Goal: Task Accomplishment & Management: Complete application form

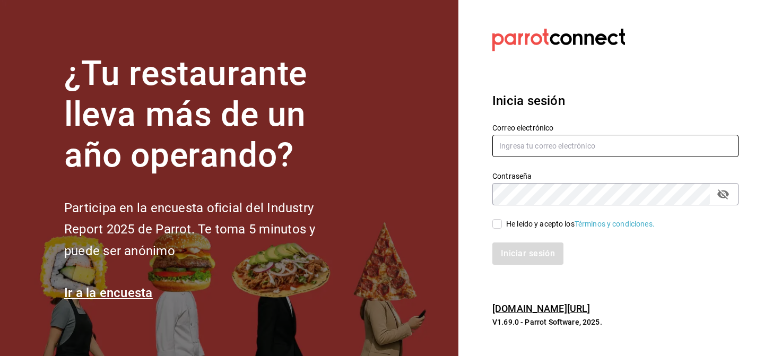
click at [538, 147] on input "text" at bounding box center [616, 146] width 246 height 22
type input "[EMAIL_ADDRESS][DOMAIN_NAME]"
click at [493, 221] on input "He leído y acepto los Términos y condiciones." at bounding box center [498, 224] width 10 height 10
checkbox input "true"
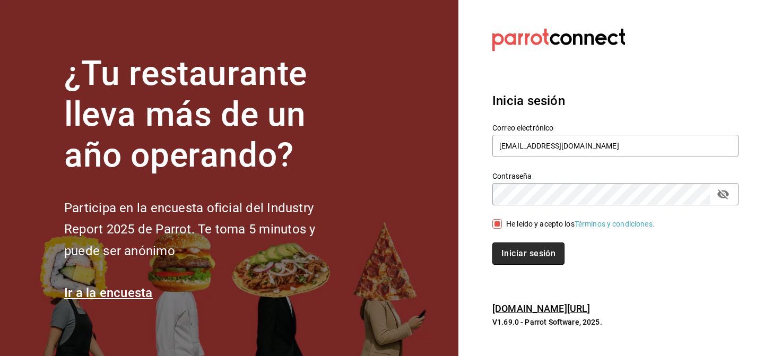
click at [523, 255] on button "Iniciar sesión" at bounding box center [529, 254] width 72 height 22
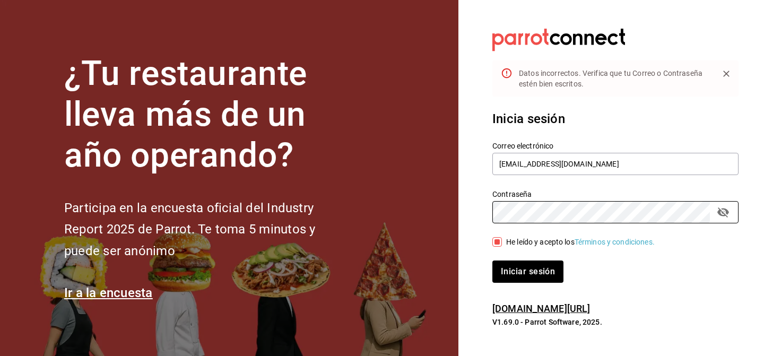
click at [476, 221] on section "Datos incorrectos. Verifica que tu Correo o Contraseña estén bien escritos. Ini…" at bounding box center [612, 178] width 306 height 356
click at [730, 209] on button "passwordField" at bounding box center [724, 212] width 18 height 18
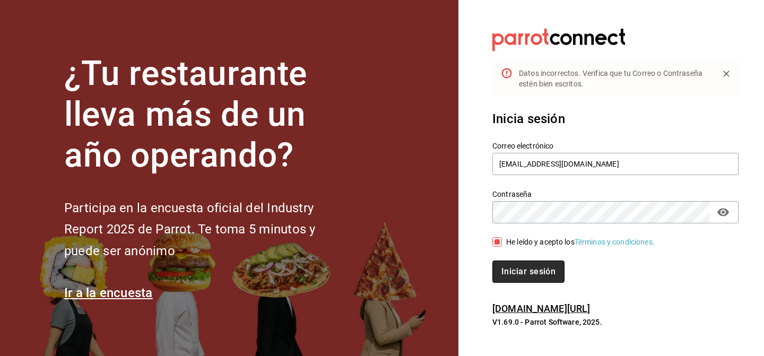
click at [520, 278] on button "Iniciar sesión" at bounding box center [529, 272] width 72 height 22
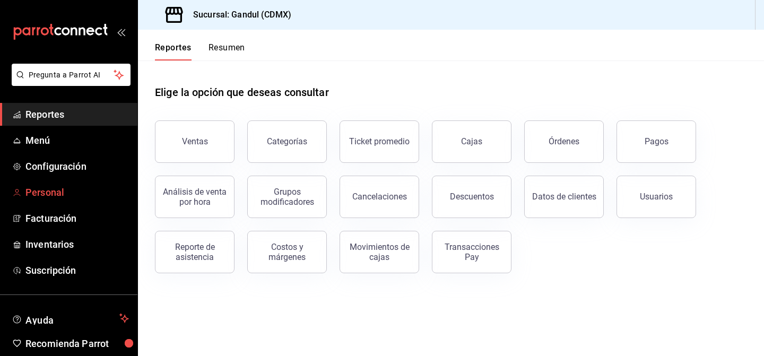
click at [46, 199] on span "Personal" at bounding box center [77, 192] width 104 height 14
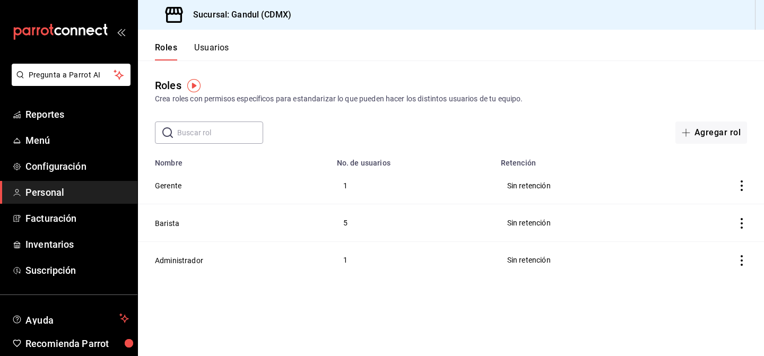
click at [203, 51] on button "Usuarios" at bounding box center [211, 51] width 35 height 18
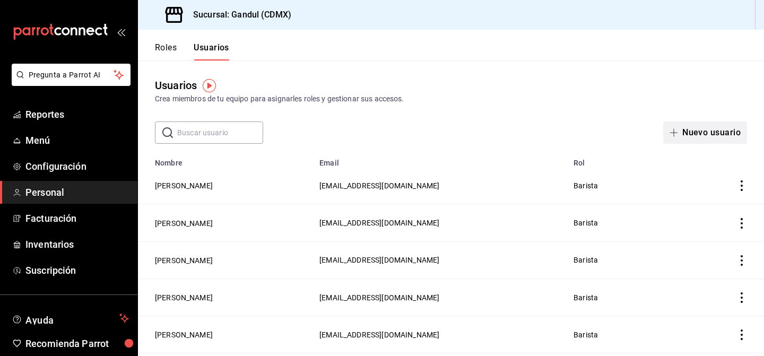
click at [675, 134] on icon "button" at bounding box center [674, 132] width 8 height 8
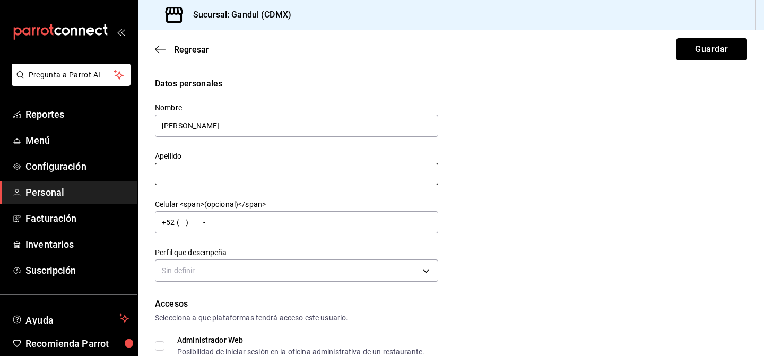
type input "Armando"
click at [187, 179] on input "text" at bounding box center [296, 174] width 283 height 22
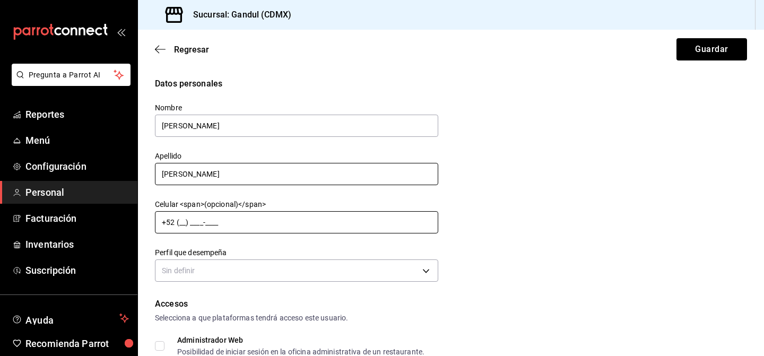
type input "Orozco"
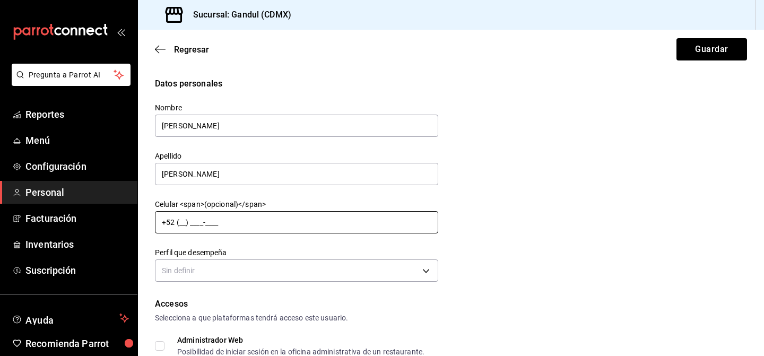
click at [182, 223] on input "+52 (__) ____-____" at bounding box center [296, 222] width 283 height 22
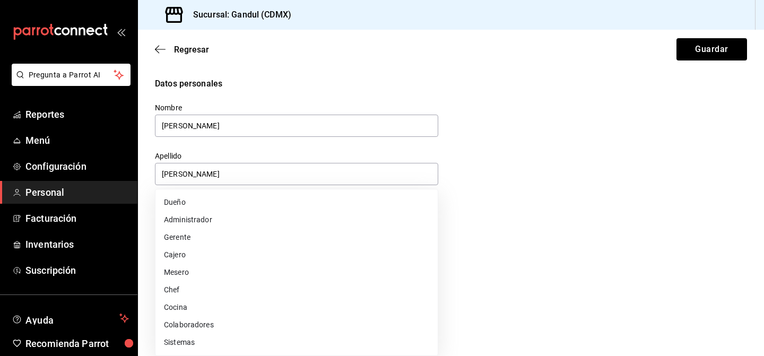
click at [183, 269] on body "Pregunta a Parrot AI Reportes Menú Configuración Personal Facturación Inventari…" at bounding box center [382, 178] width 764 height 356
click at [190, 331] on li "Colaboradores" at bounding box center [297, 325] width 282 height 18
type input "STAFF"
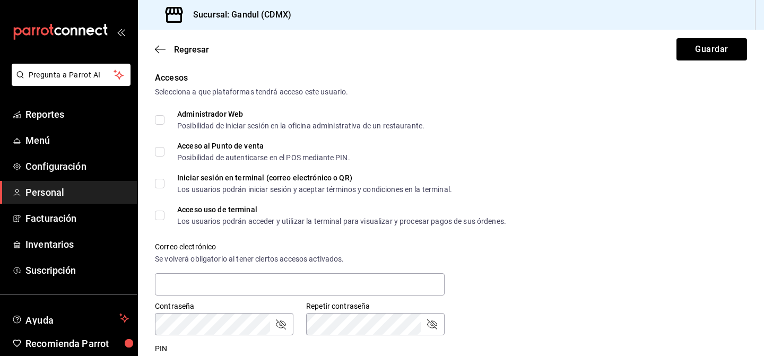
scroll to position [231, 0]
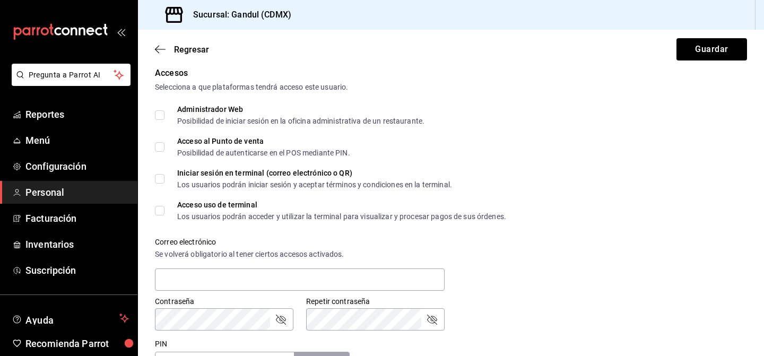
click at [162, 150] on input "Acceso al Punto de venta Posibilidad de autenticarse en el POS mediante PIN." at bounding box center [160, 147] width 10 height 10
checkbox input "true"
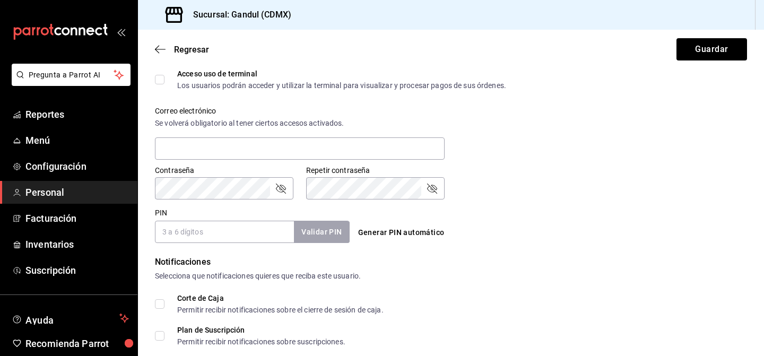
scroll to position [365, 0]
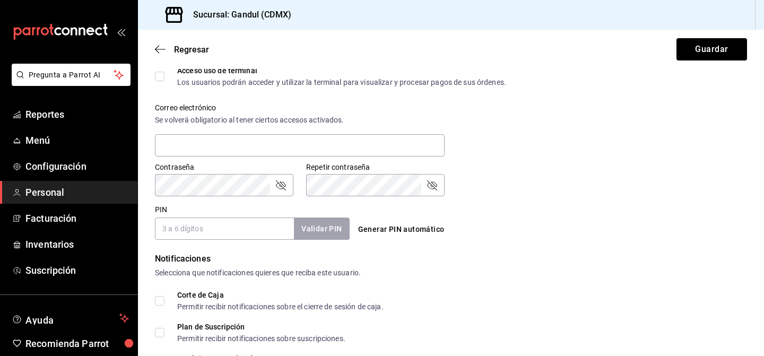
click at [192, 231] on input "PIN" at bounding box center [224, 229] width 139 height 22
type input "1808"
click at [335, 227] on button "Validar PIN" at bounding box center [321, 229] width 56 height 23
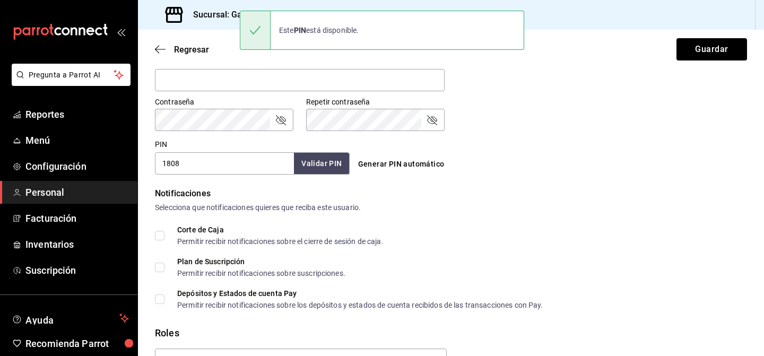
scroll to position [492, 0]
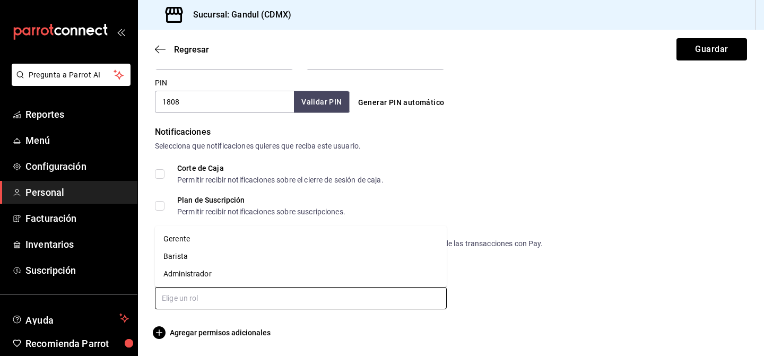
click at [367, 303] on input "text" at bounding box center [301, 298] width 292 height 22
click at [265, 256] on li "Barista" at bounding box center [301, 257] width 292 height 18
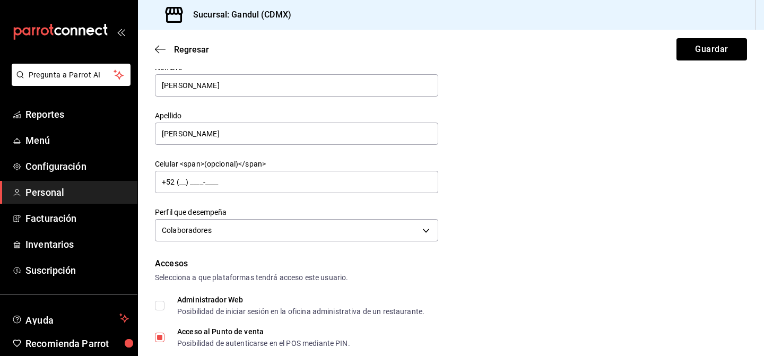
scroll to position [0, 0]
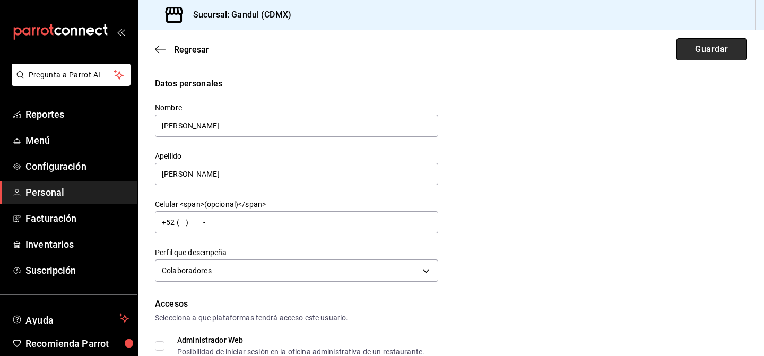
click at [693, 42] on button "Guardar" at bounding box center [712, 49] width 71 height 22
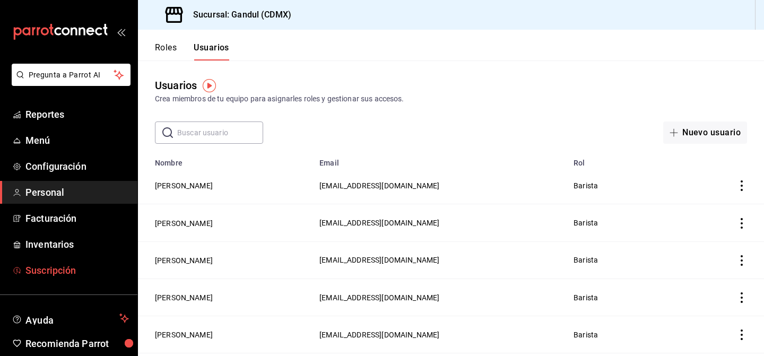
scroll to position [44, 0]
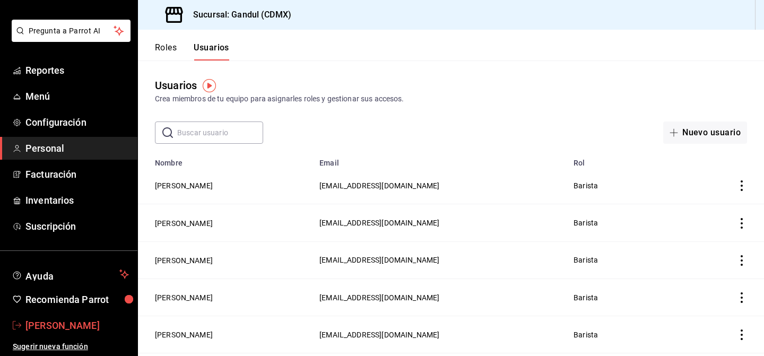
click at [30, 333] on link "Andres Pineda" at bounding box center [68, 325] width 137 height 23
